Goal: Task Accomplishment & Management: Use online tool/utility

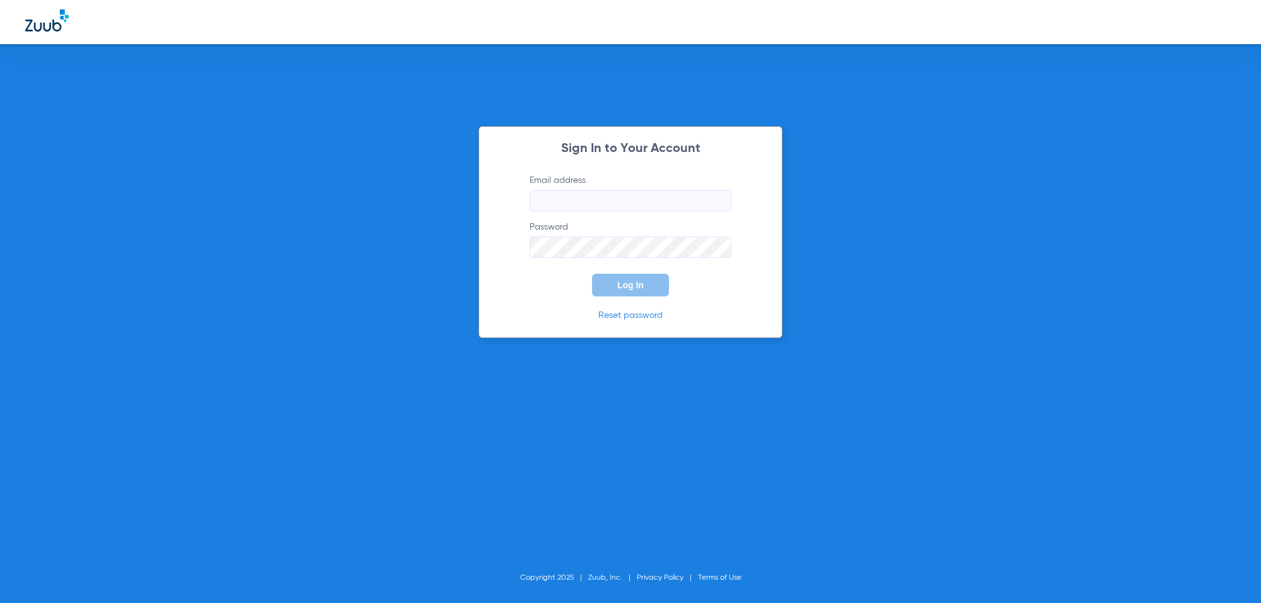
click at [564, 191] on input "Email address" at bounding box center [631, 200] width 202 height 21
paste input "[EMAIL_ADDRESS][DOMAIN_NAME]"
type input "[EMAIL_ADDRESS][DOMAIN_NAME]"
click at [629, 285] on span "Log In" at bounding box center [630, 285] width 26 height 10
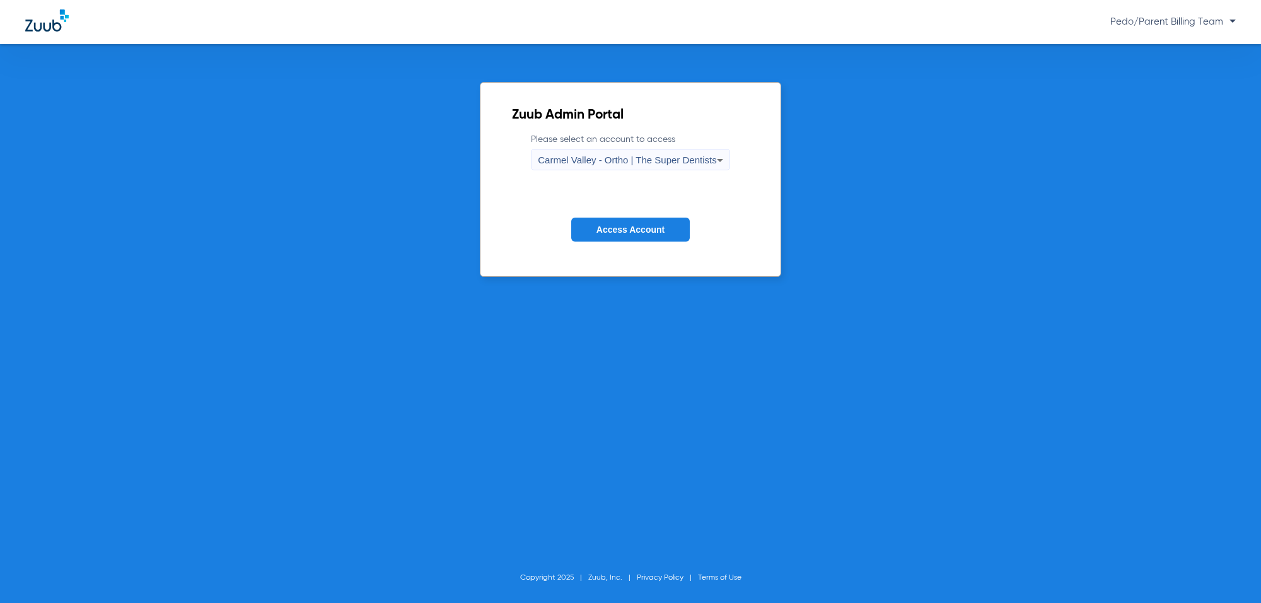
click at [556, 158] on span "Carmel Valley - Ortho | The Super Dentists" at bounding box center [627, 159] width 178 height 11
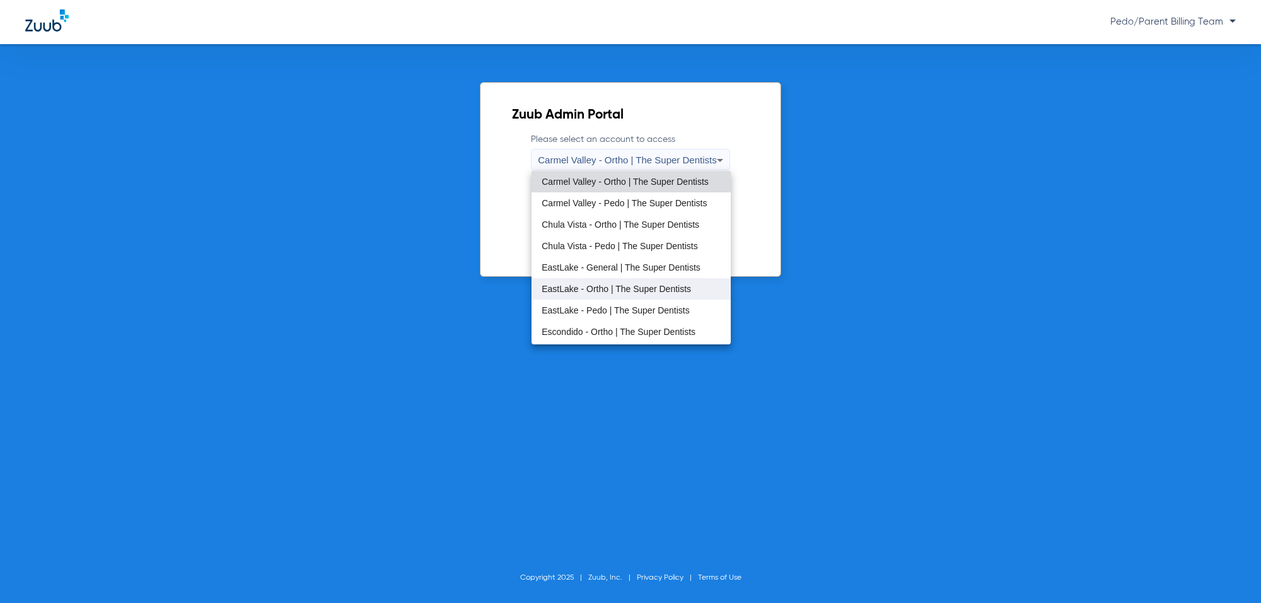
click at [612, 293] on span "EastLake - Ortho | The Super Dentists" at bounding box center [616, 288] width 149 height 9
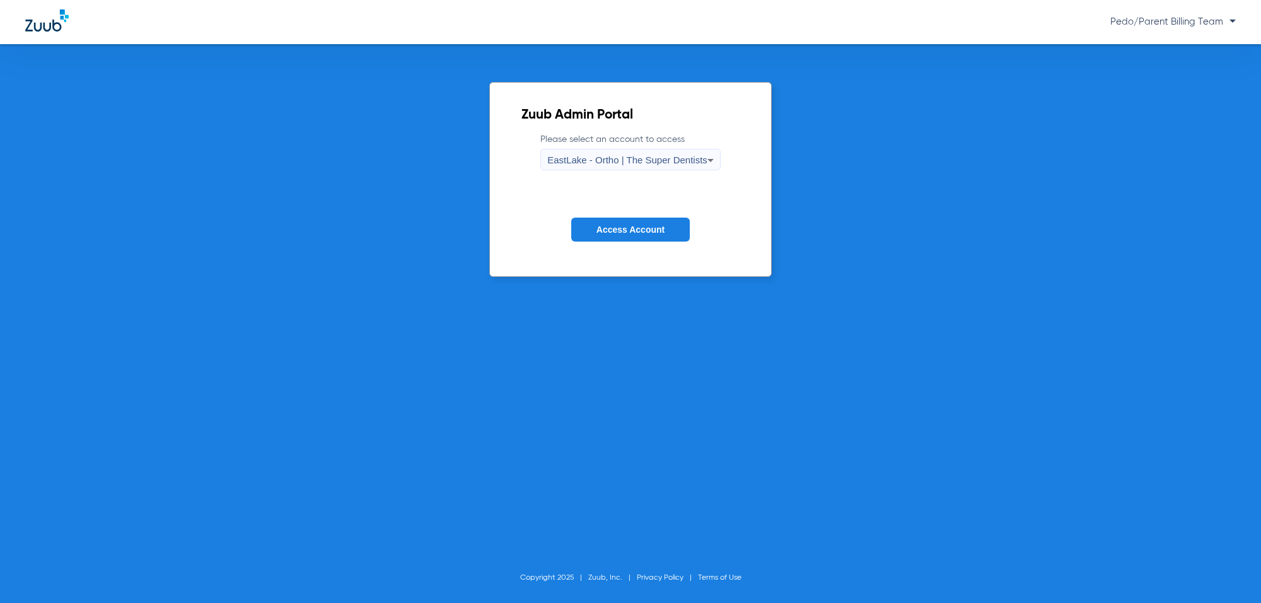
click at [628, 221] on button "Access Account" at bounding box center [630, 230] width 119 height 25
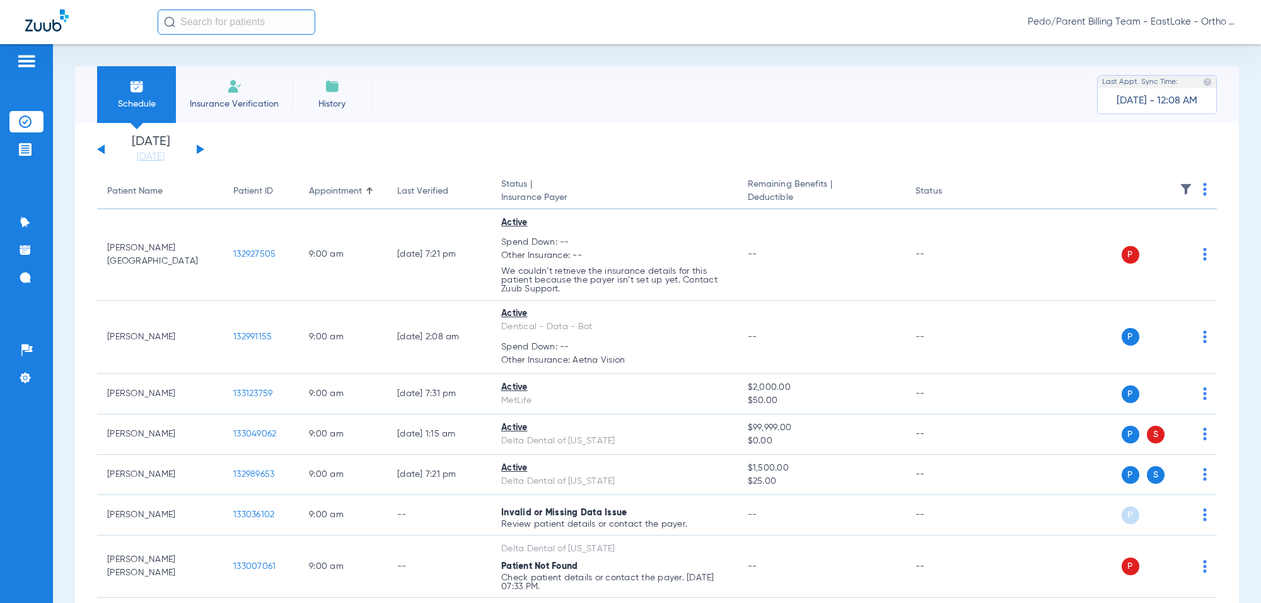
click at [210, 28] on input "text" at bounding box center [237, 21] width 158 height 25
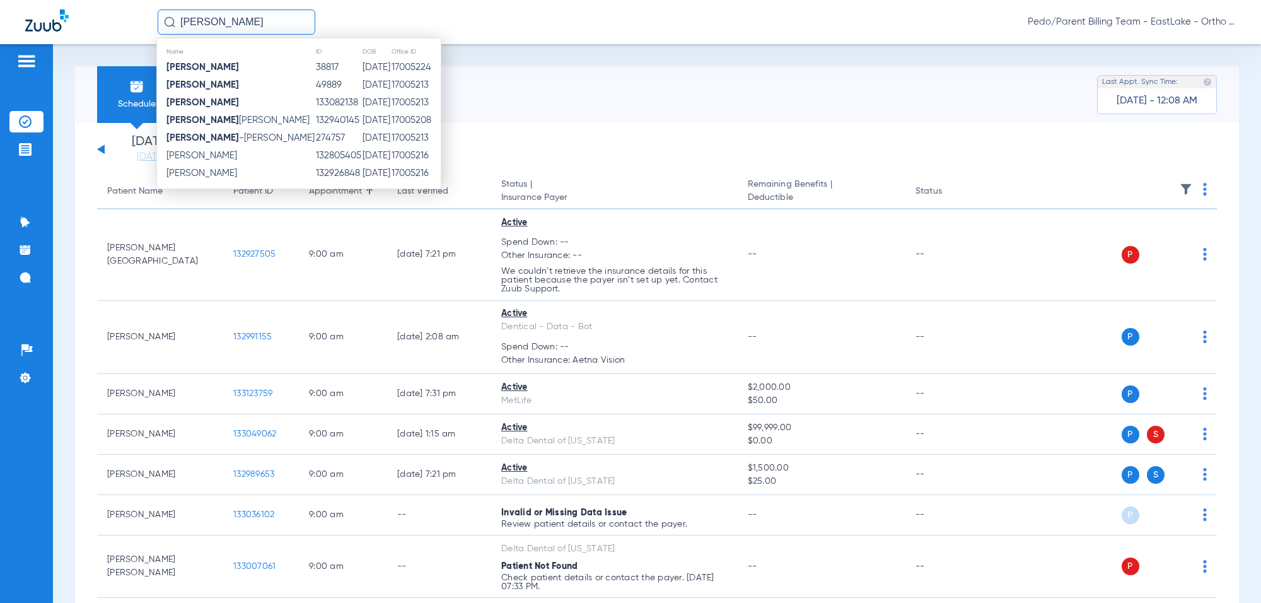
click at [268, 20] on input "[PERSON_NAME]" at bounding box center [237, 21] width 158 height 25
type input "[PERSON_NAME]"
click at [391, 158] on td "17005216" at bounding box center [416, 156] width 50 height 18
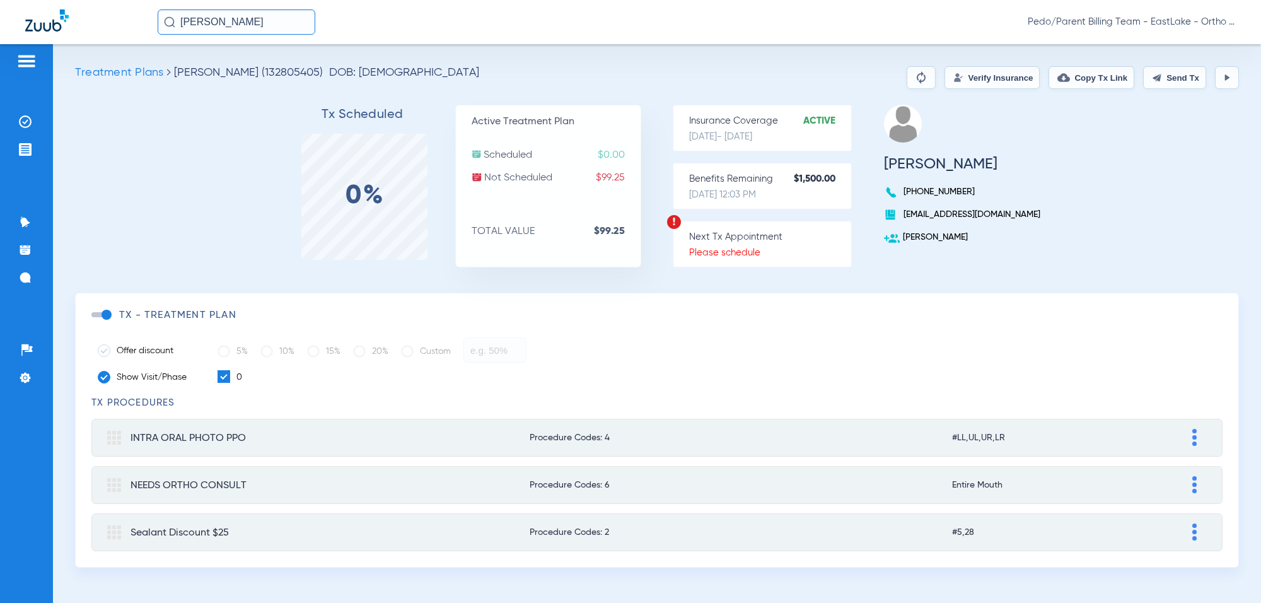
click at [979, 83] on button "Verify Insurance" at bounding box center [992, 77] width 95 height 23
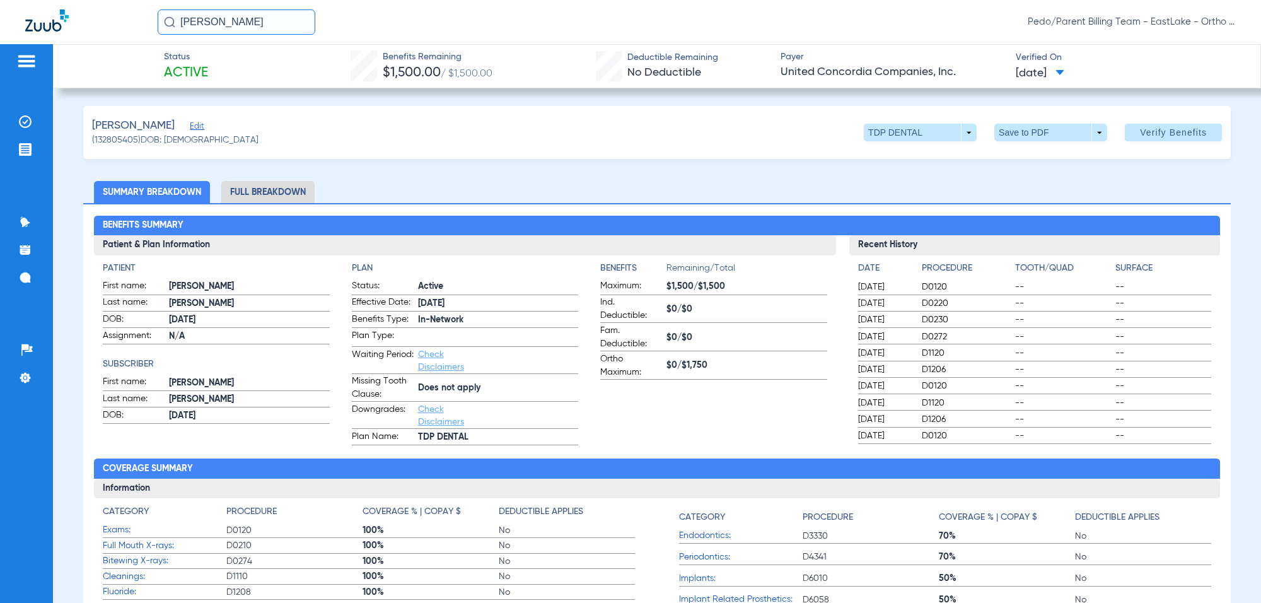
click at [275, 190] on li "Full Breakdown" at bounding box center [267, 192] width 93 height 22
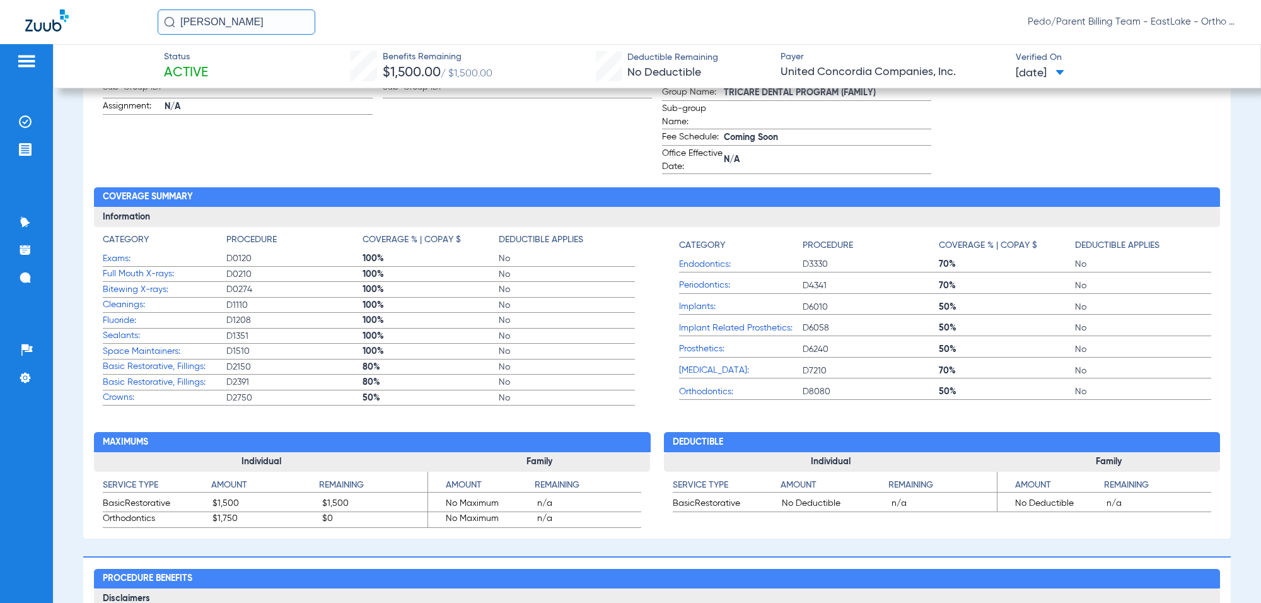
scroll to position [552, 0]
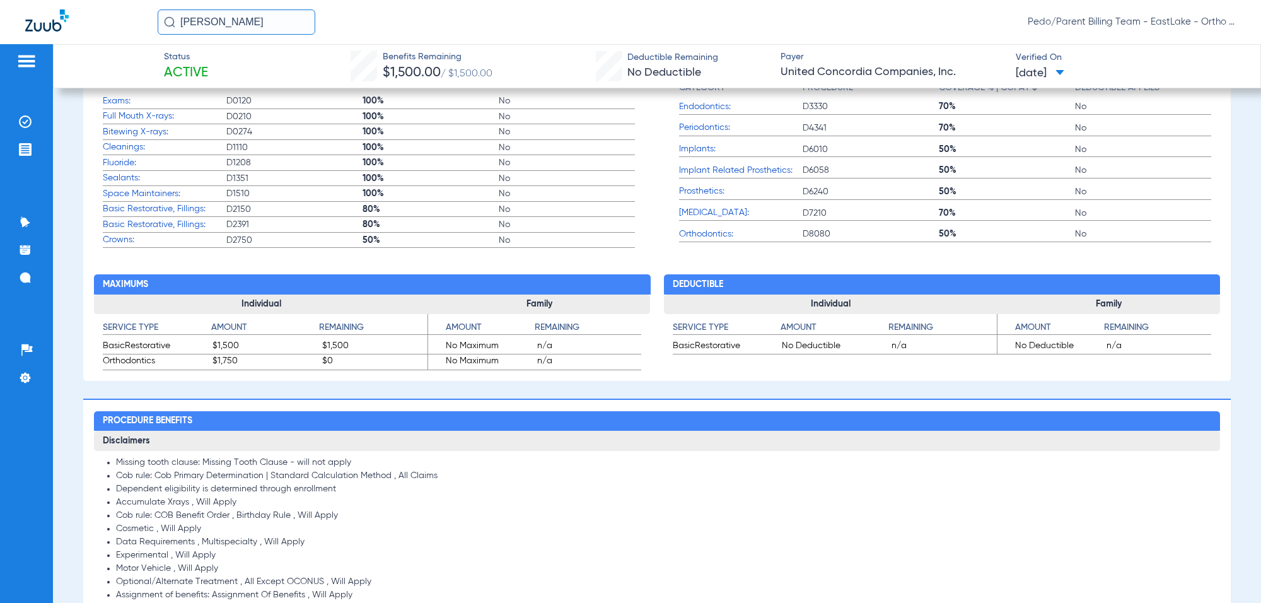
drag, startPoint x: 98, startPoint y: 24, endPoint x: 90, endPoint y: 24, distance: 8.8
click at [91, 24] on div "[PERSON_NAME] Pedo/Parent Billing Team - EastLake - Ortho | The Super Dentists" at bounding box center [630, 22] width 1261 height 44
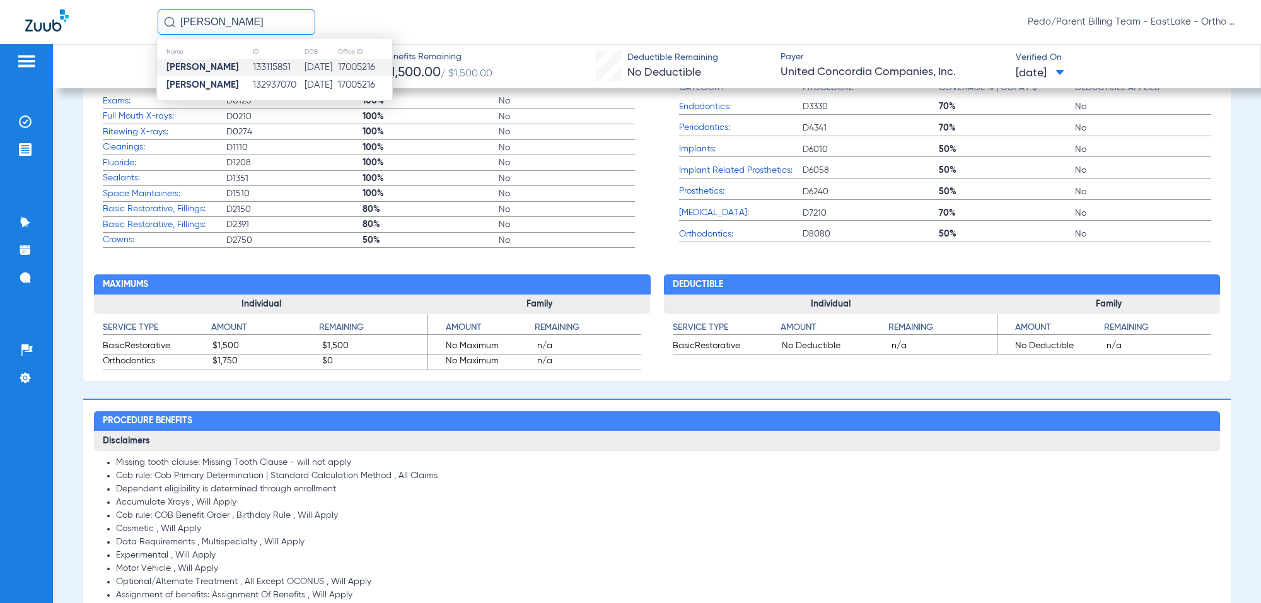
type input "[PERSON_NAME]"
click at [316, 69] on td "[DATE]" at bounding box center [320, 68] width 33 height 18
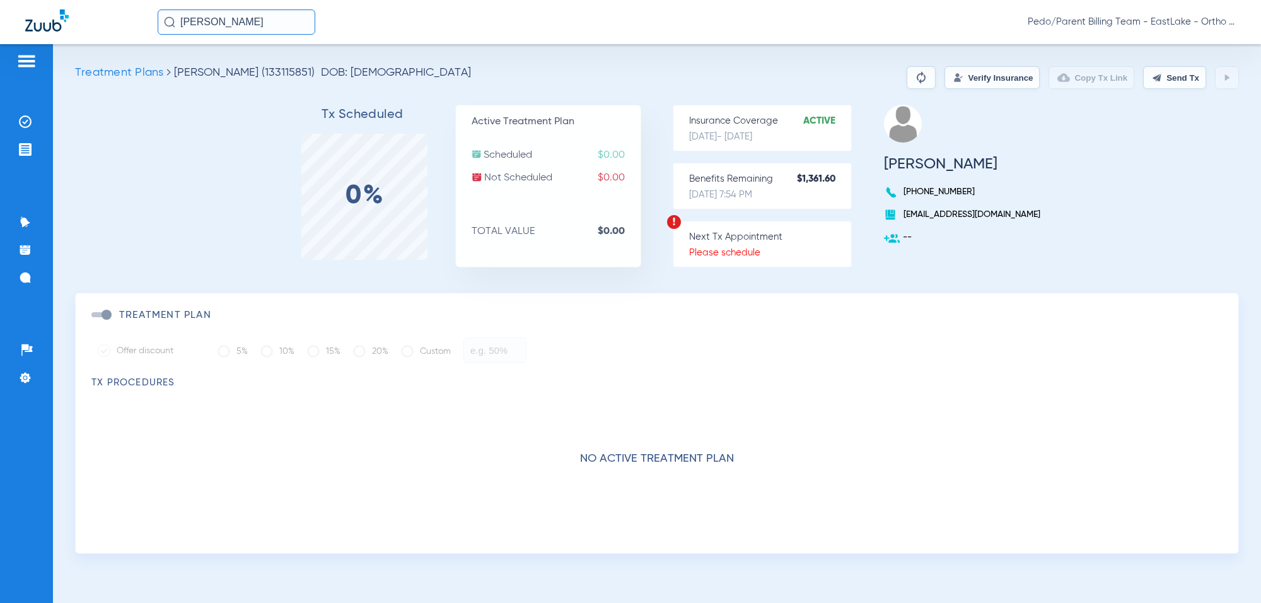
click at [972, 80] on button "Verify Insurance" at bounding box center [992, 77] width 95 height 23
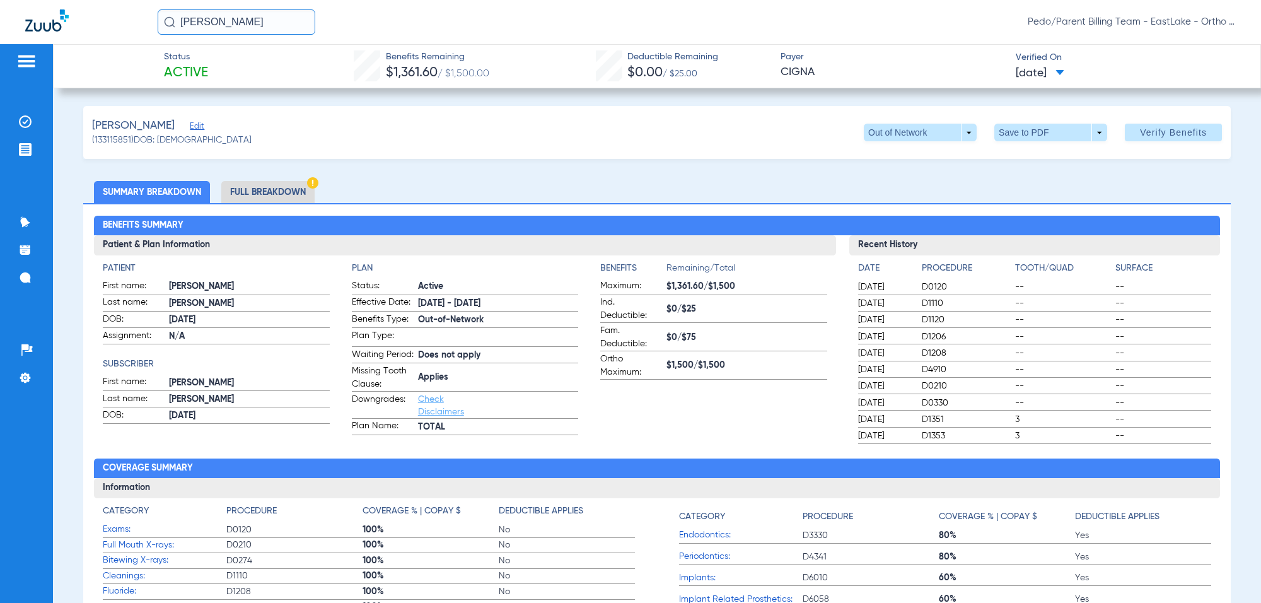
click at [277, 190] on li "Full Breakdown" at bounding box center [267, 192] width 93 height 22
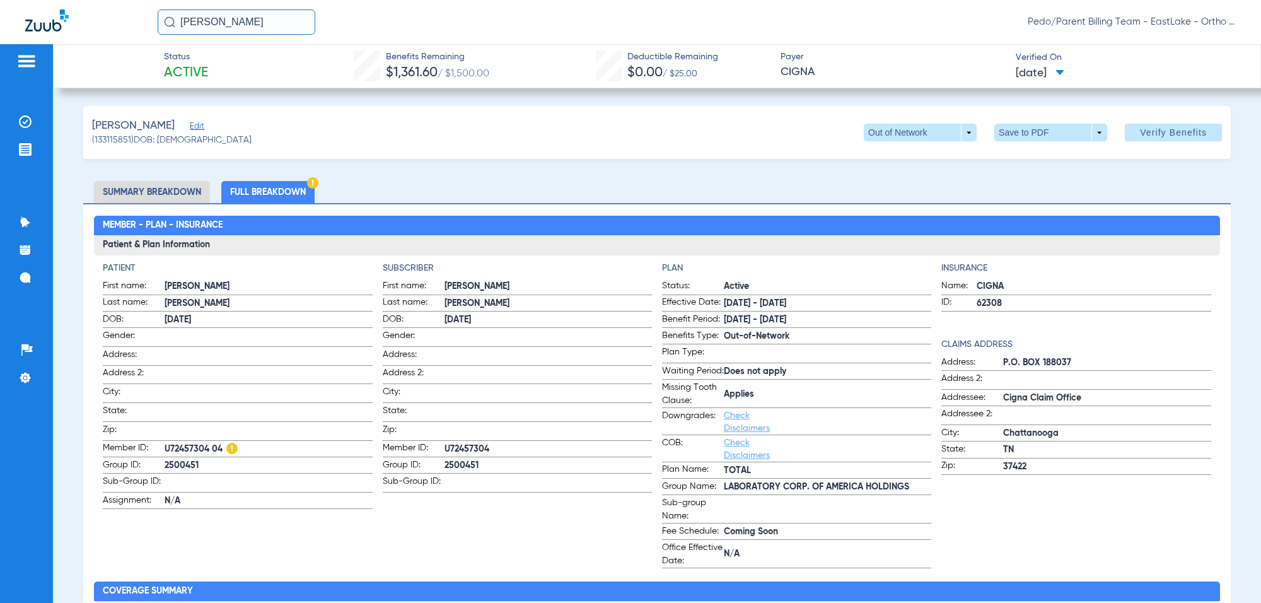
scroll to position [79, 0]
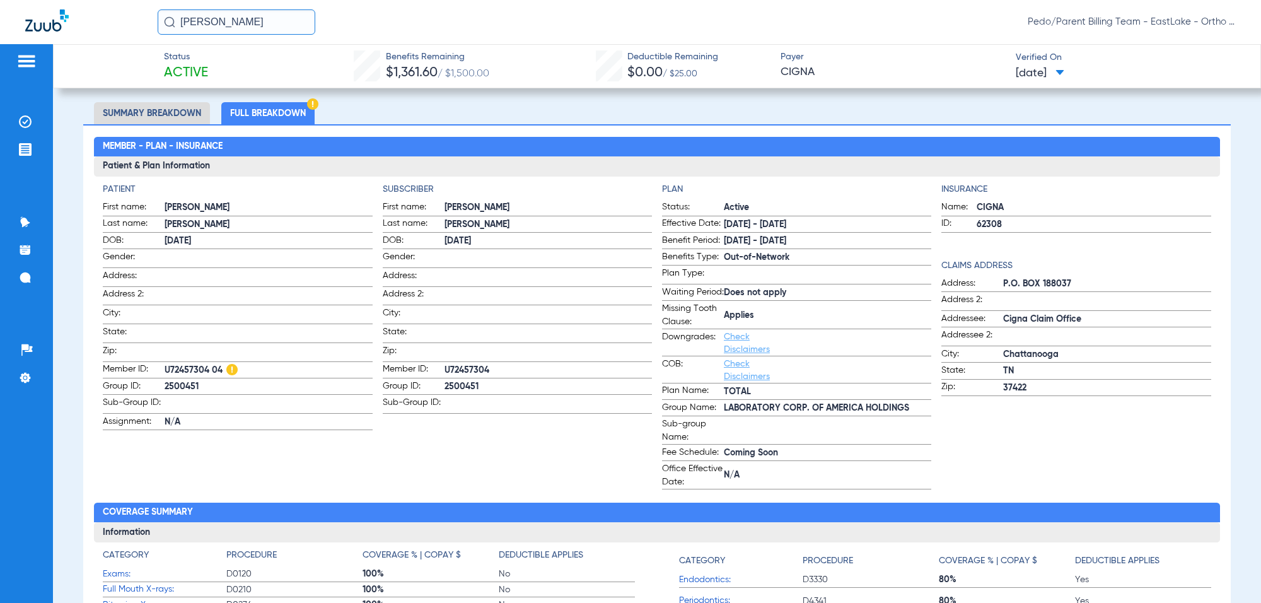
click at [728, 380] on link "Check Disclaimers" at bounding box center [747, 369] width 46 height 21
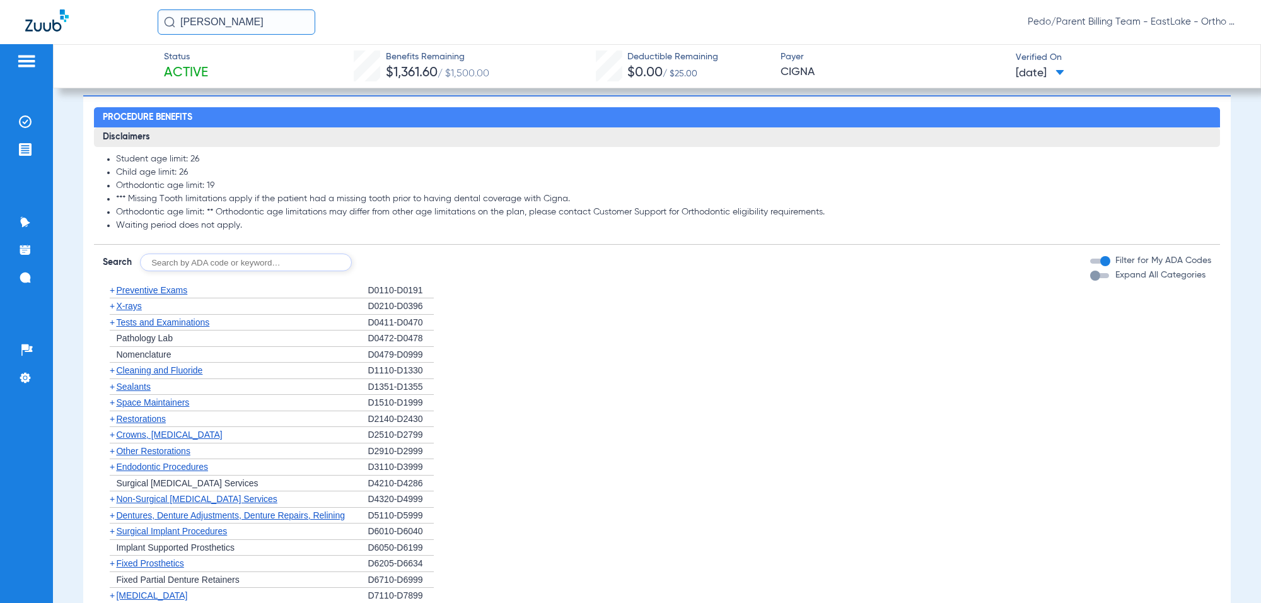
scroll to position [1006, 0]
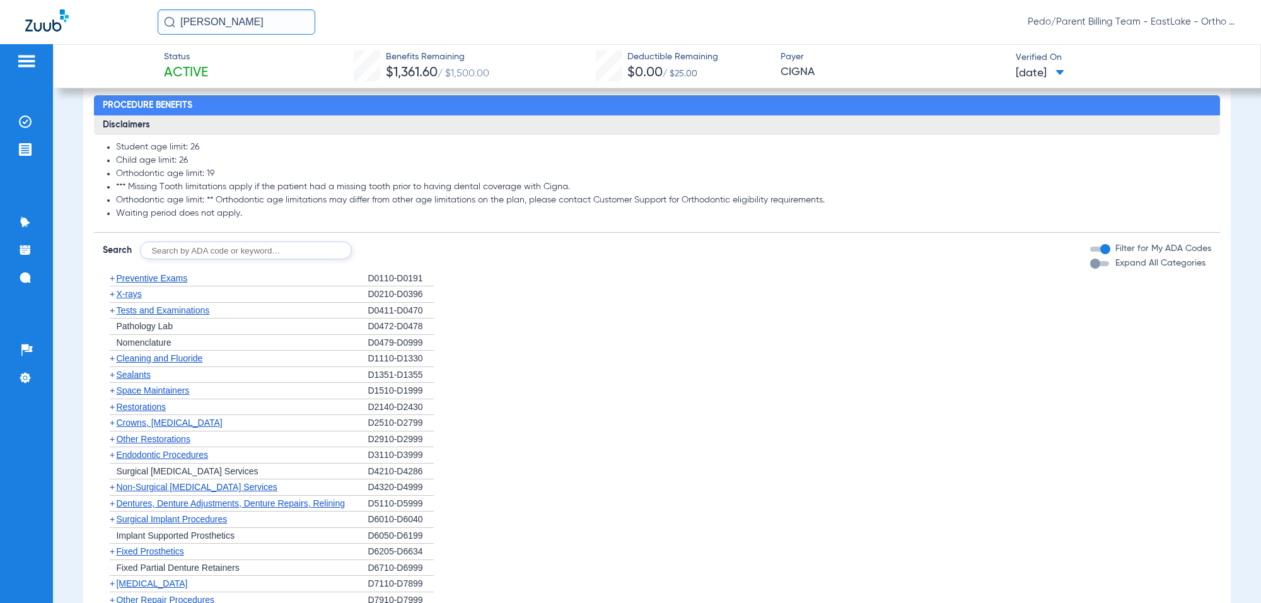
drag, startPoint x: 131, startPoint y: 199, endPoint x: 177, endPoint y: 199, distance: 46.0
click at [177, 193] on li "*** Missing Tooth limitations apply if the patient had a missing tooth prior to…" at bounding box center [663, 187] width 1095 height 11
click at [227, 206] on li "Orthodontic age limit: ** Orthodontic age limitations may differ from other age…" at bounding box center [663, 200] width 1095 height 11
drag, startPoint x: 185, startPoint y: 208, endPoint x: 426, endPoint y: 222, distance: 241.9
click at [426, 219] on ul "Student age limit: 26 Child age limit: 26 Orthodontic age limit: 19 *** Missing…" at bounding box center [657, 181] width 1108 height 78
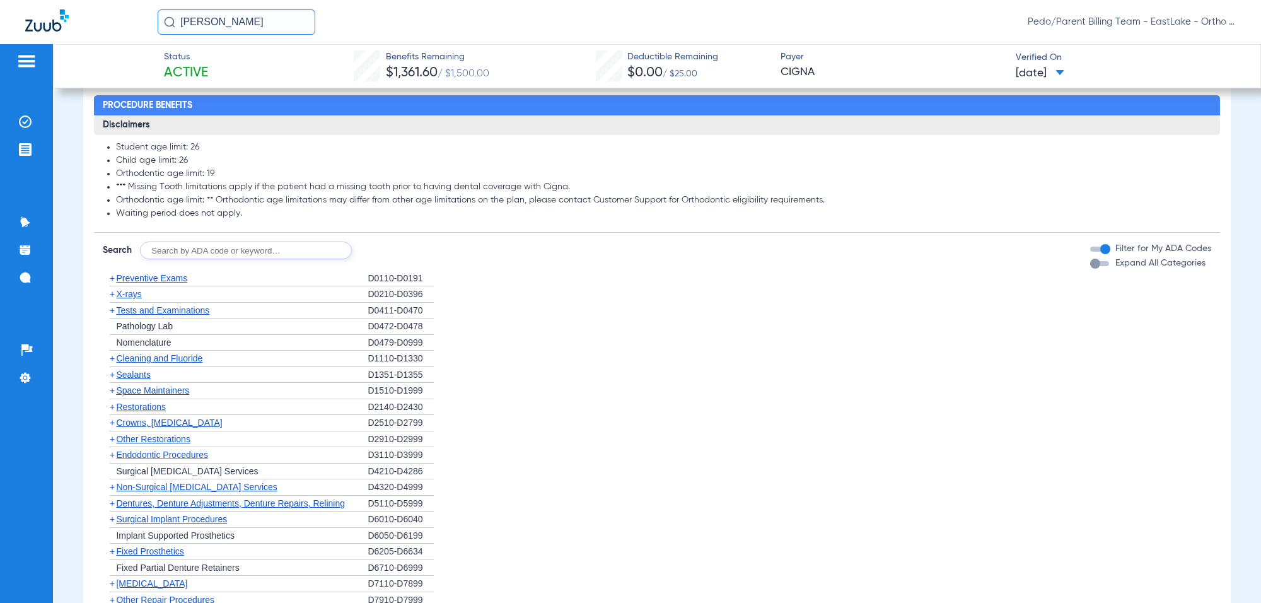
click at [487, 219] on li "Waiting period does not apply." at bounding box center [663, 213] width 1095 height 11
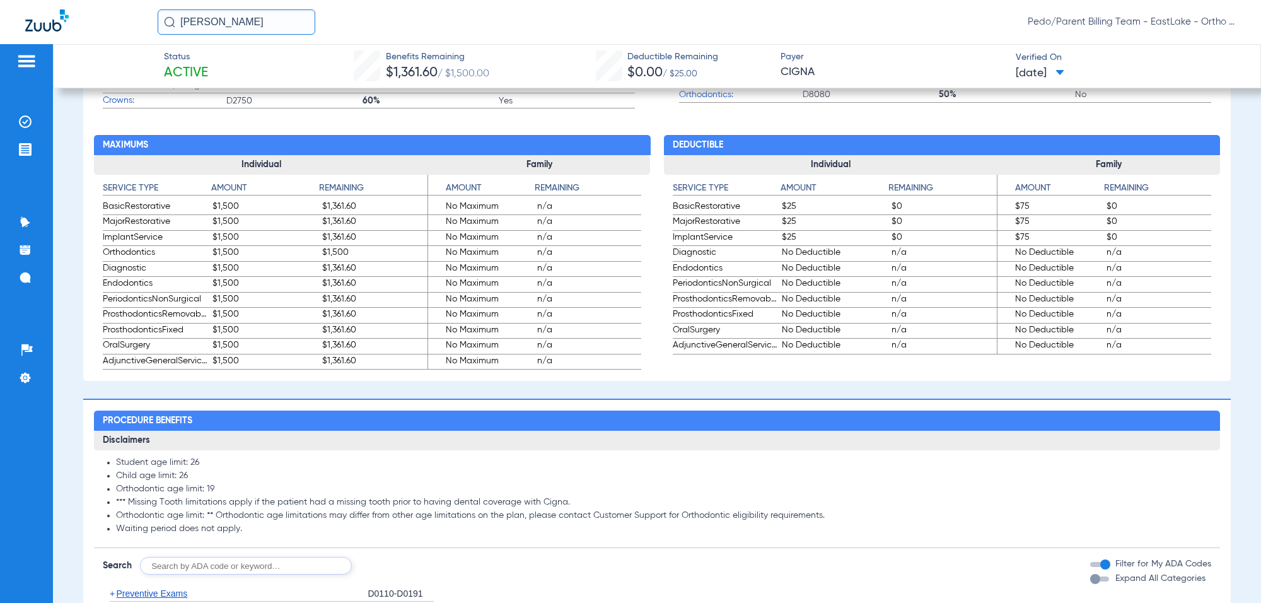
scroll to position [612, 0]
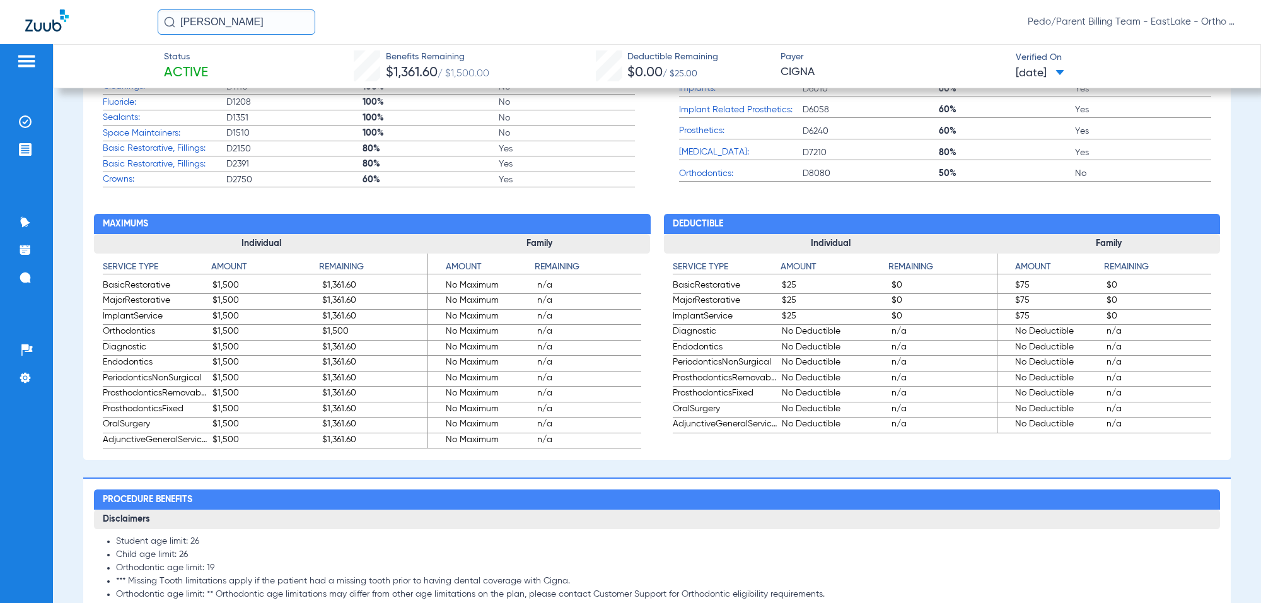
drag, startPoint x: 197, startPoint y: 341, endPoint x: 424, endPoint y: 339, distance: 227.0
click at [424, 339] on div "Individual Service Type Amount Remaining BasicRestorative $1,500 $1,361.60 Majo…" at bounding box center [372, 341] width 556 height 215
click at [414, 340] on span "$1,500" at bounding box center [374, 332] width 105 height 15
